Goal: Information Seeking & Learning: Learn about a topic

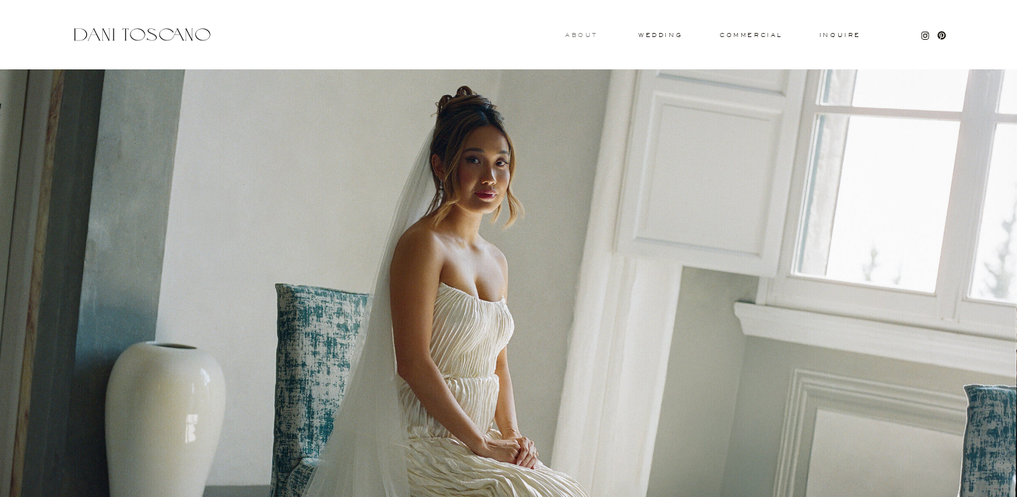
click at [586, 36] on h3 "About" at bounding box center [580, 34] width 30 height 5
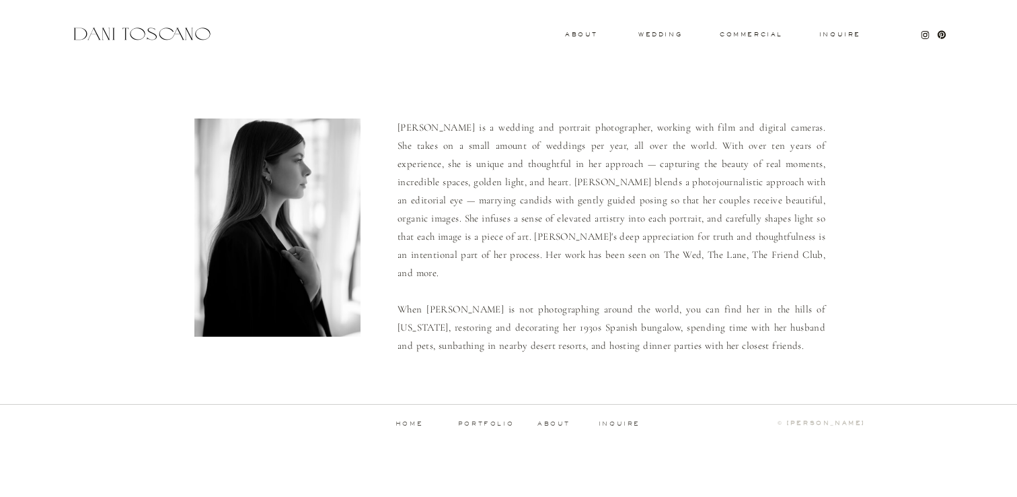
click at [658, 40] on div "Inquire commercial wedding About [PERSON_NAME] is a wedding and portrait photog…" at bounding box center [508, 227] width 1017 height 454
click at [651, 34] on h3 "wedding" at bounding box center [661, 34] width 44 height 5
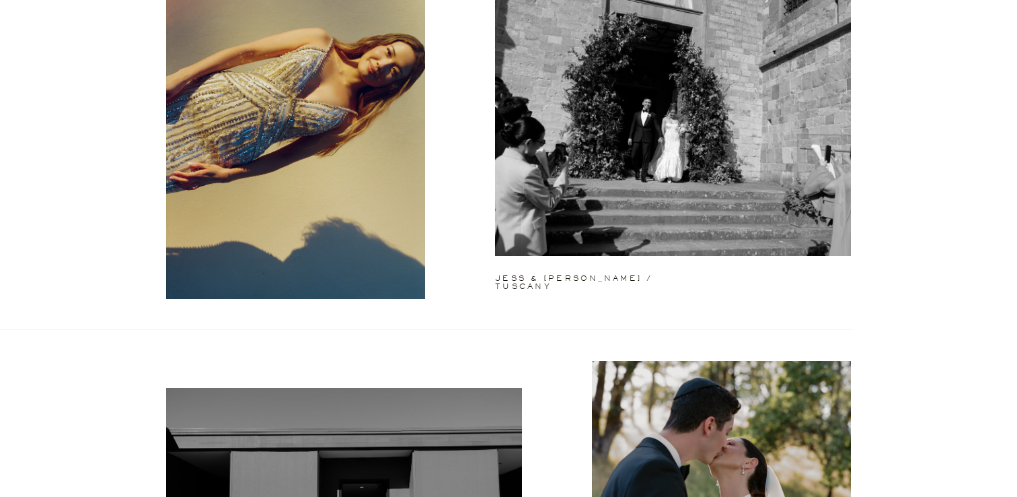
scroll to position [136, 0]
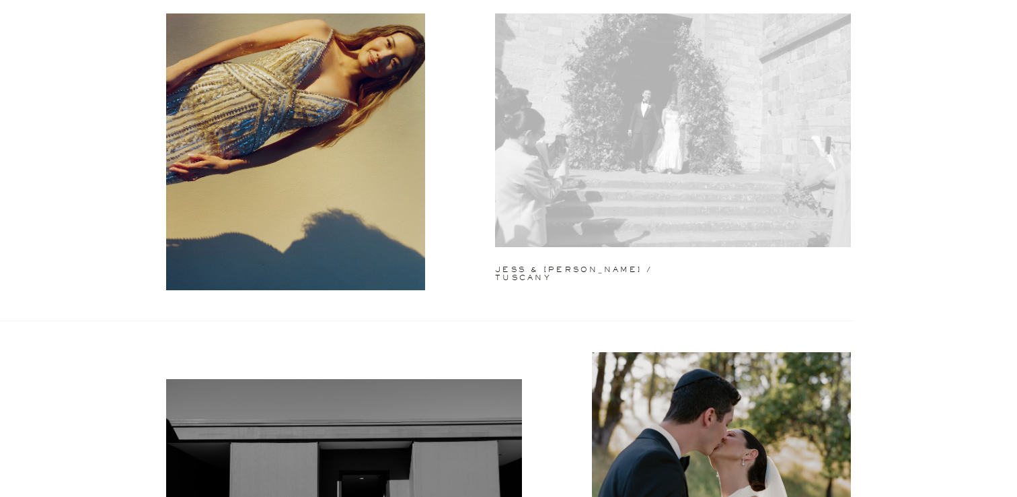
click at [608, 196] on div at bounding box center [673, 119] width 356 height 256
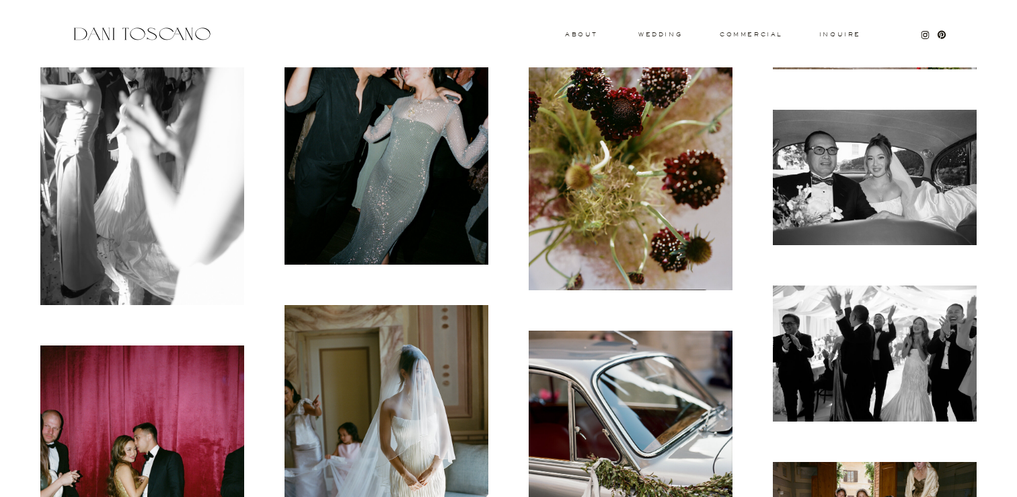
scroll to position [6307, 0]
